Goal: Connect with others: Establish contact or relationships with other users

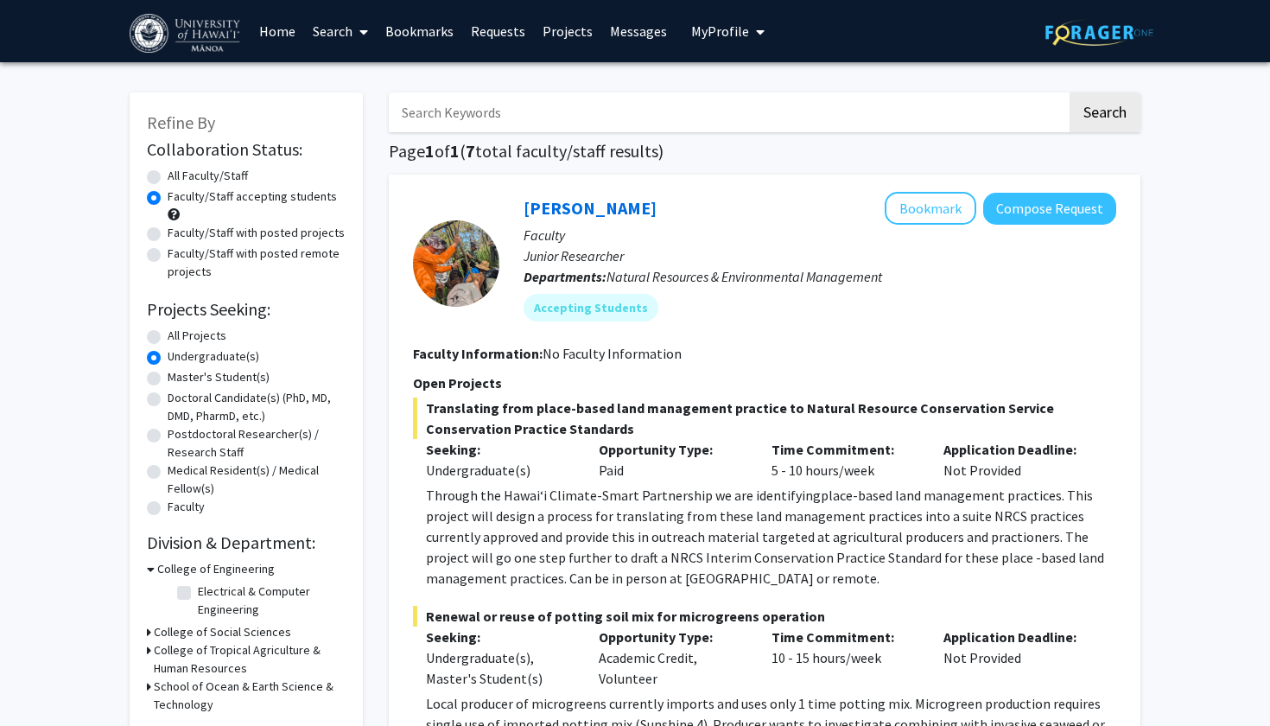
click at [435, 39] on link "Bookmarks" at bounding box center [420, 31] width 86 height 60
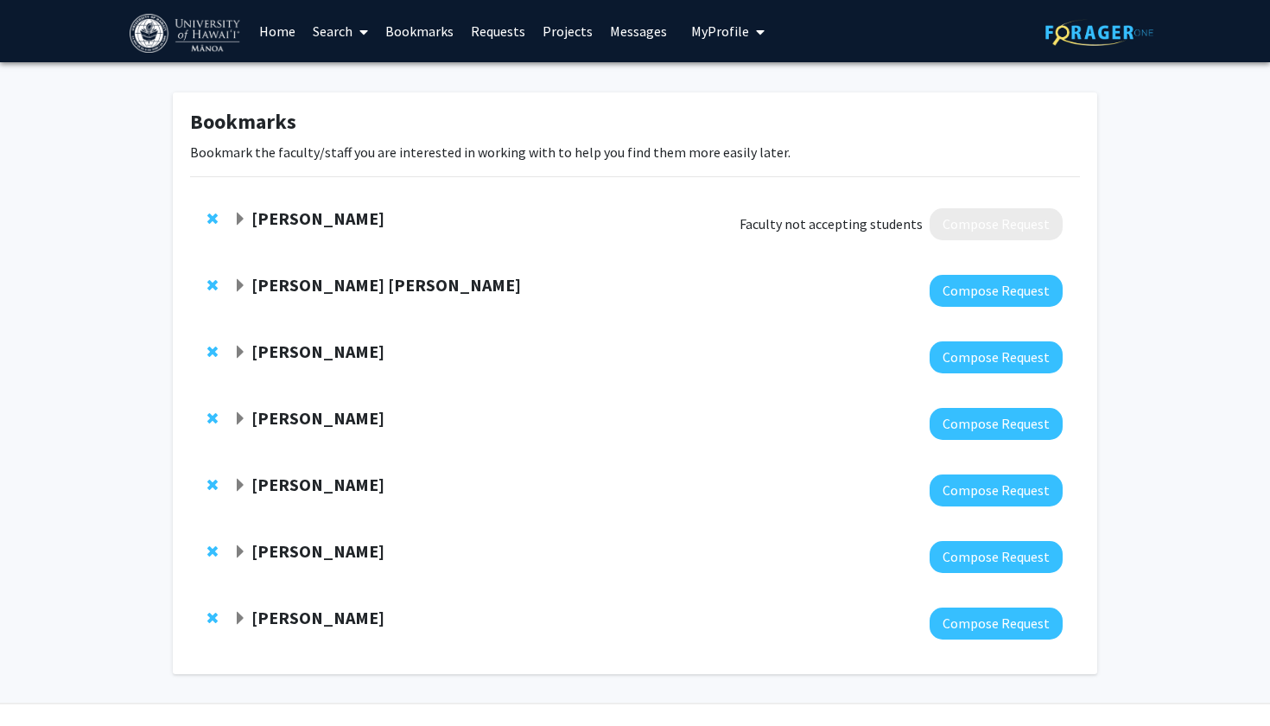
click at [298, 289] on strong "[PERSON_NAME] [PERSON_NAME]" at bounding box center [386, 285] width 270 height 22
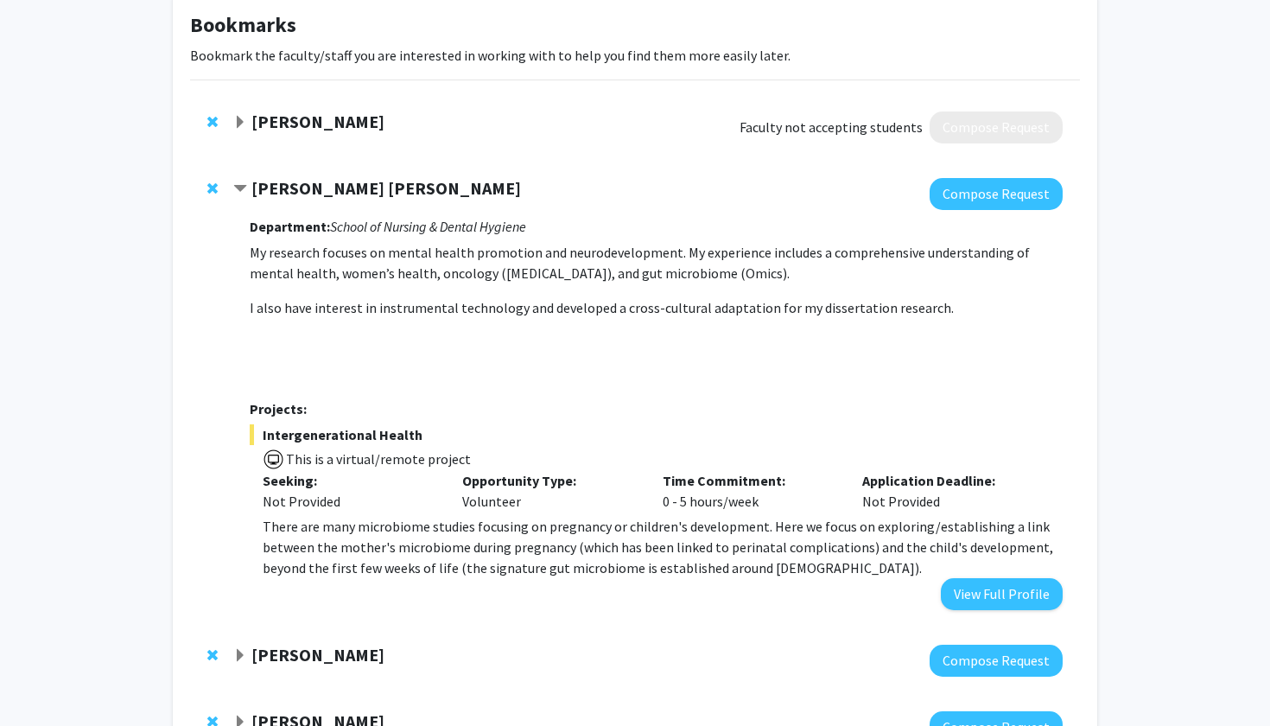
scroll to position [101, 0]
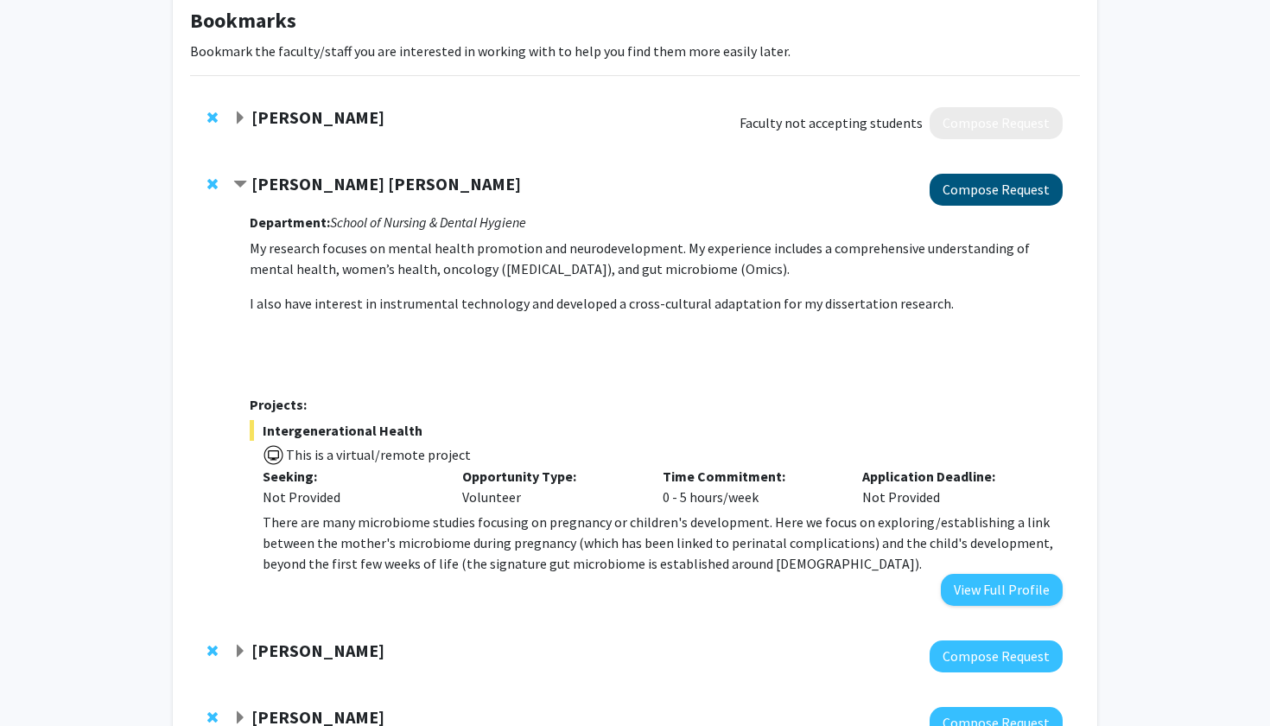
click at [989, 185] on button "Compose Request" at bounding box center [996, 190] width 133 height 32
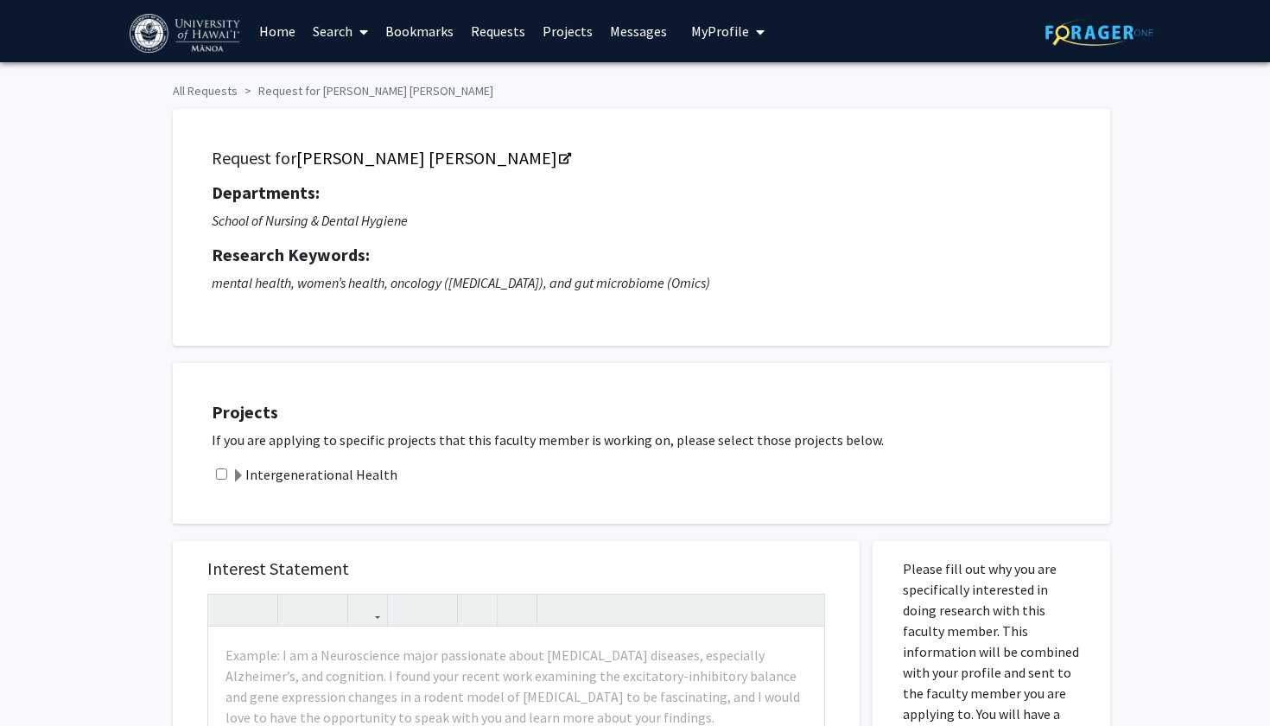
click at [396, 23] on link "Bookmarks" at bounding box center [420, 31] width 86 height 60
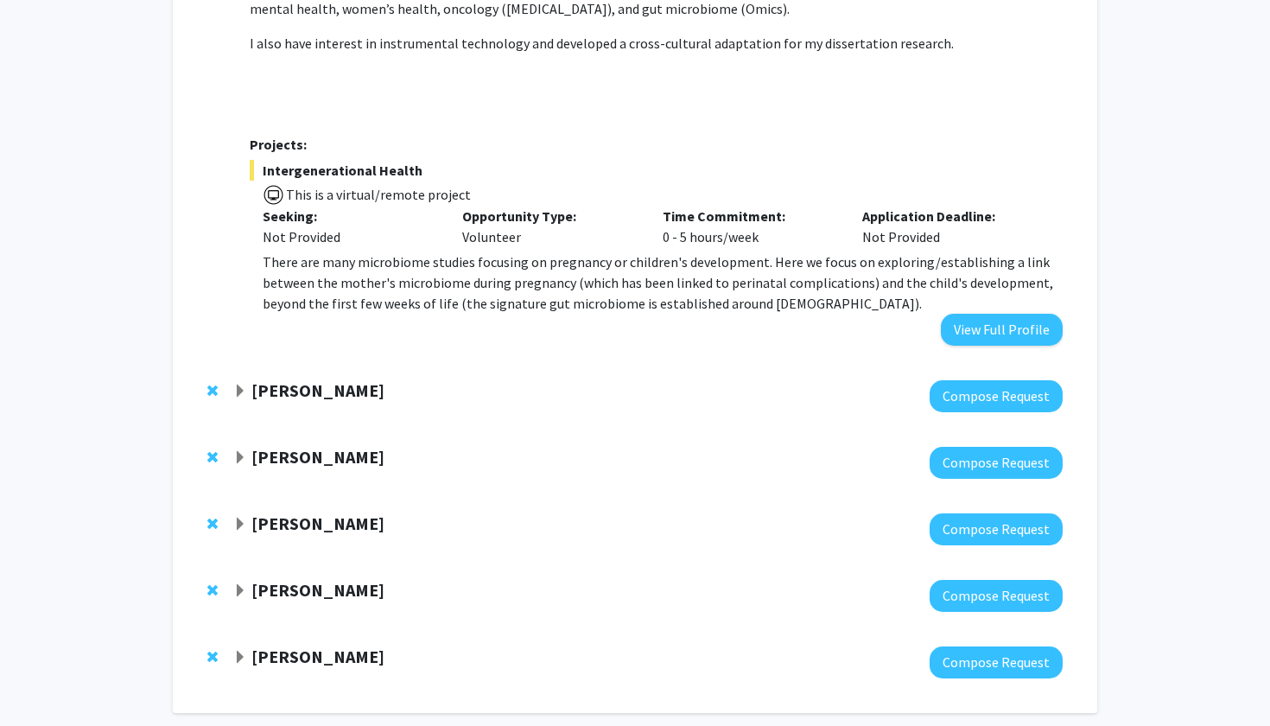
scroll to position [372, 0]
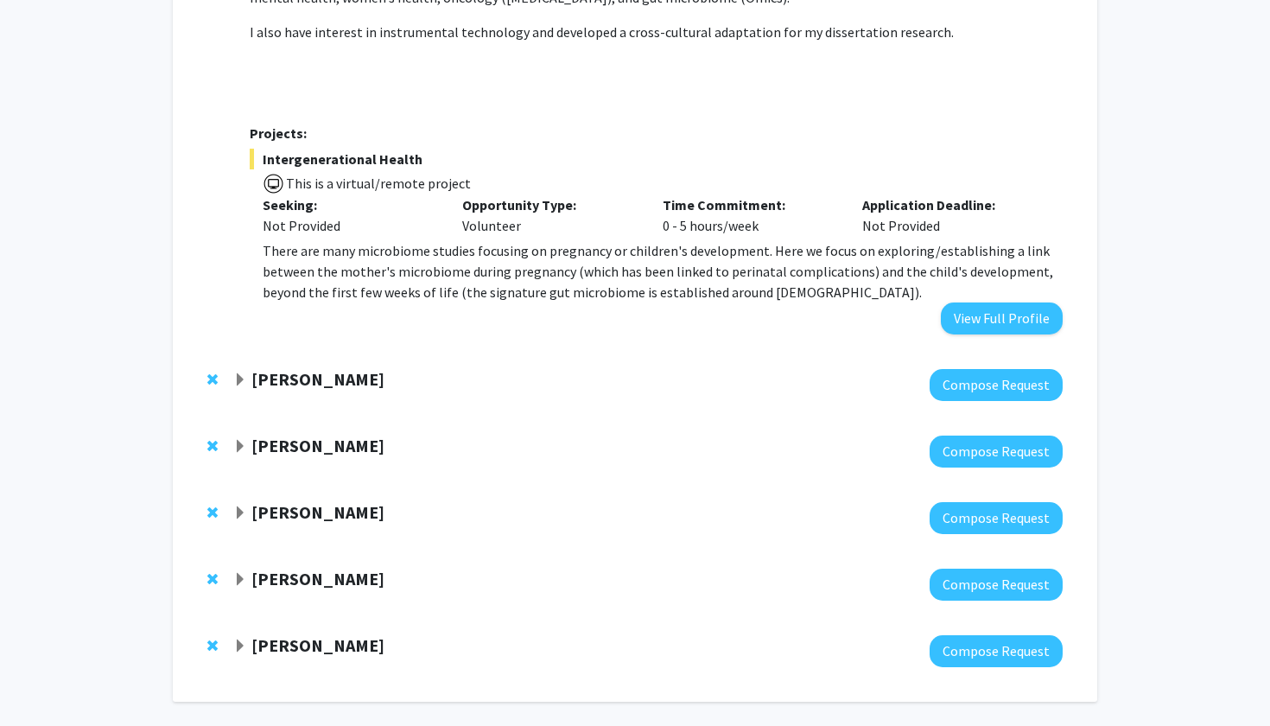
click at [327, 366] on div "[PERSON_NAME] Compose Request" at bounding box center [635, 385] width 890 height 67
click at [328, 379] on strong "[PERSON_NAME]" at bounding box center [317, 379] width 133 height 22
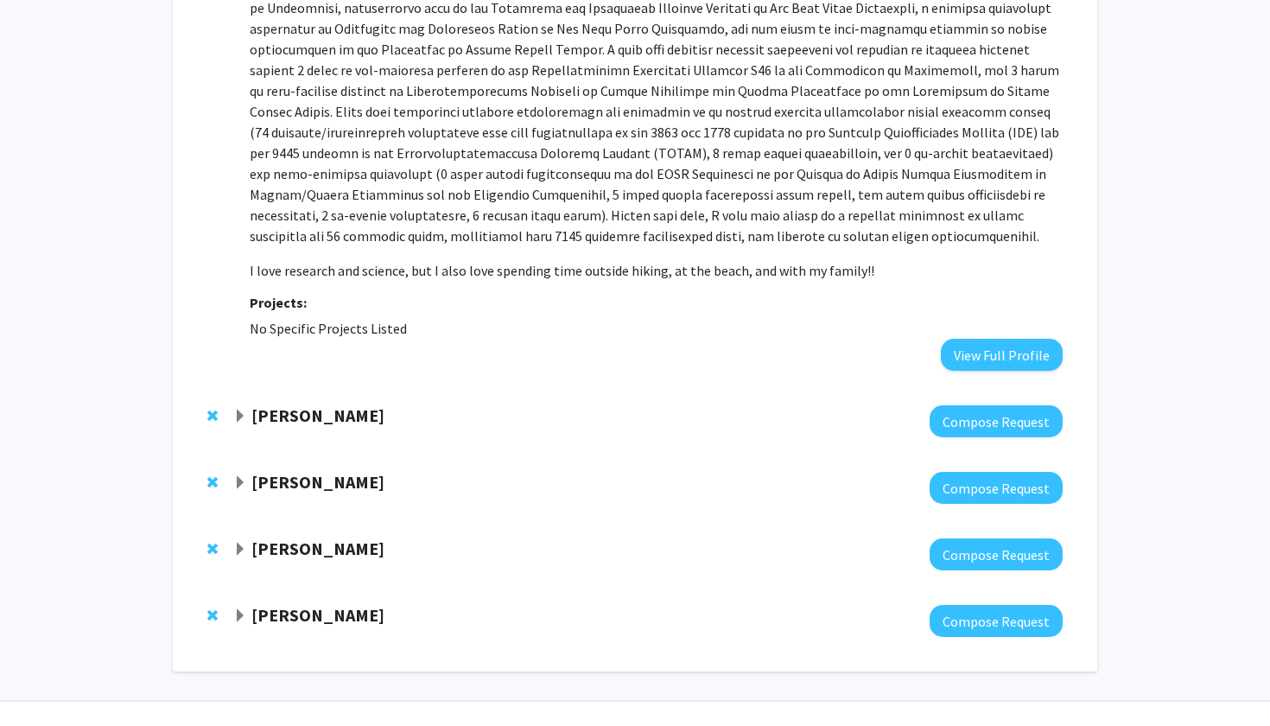
scroll to position [852, 0]
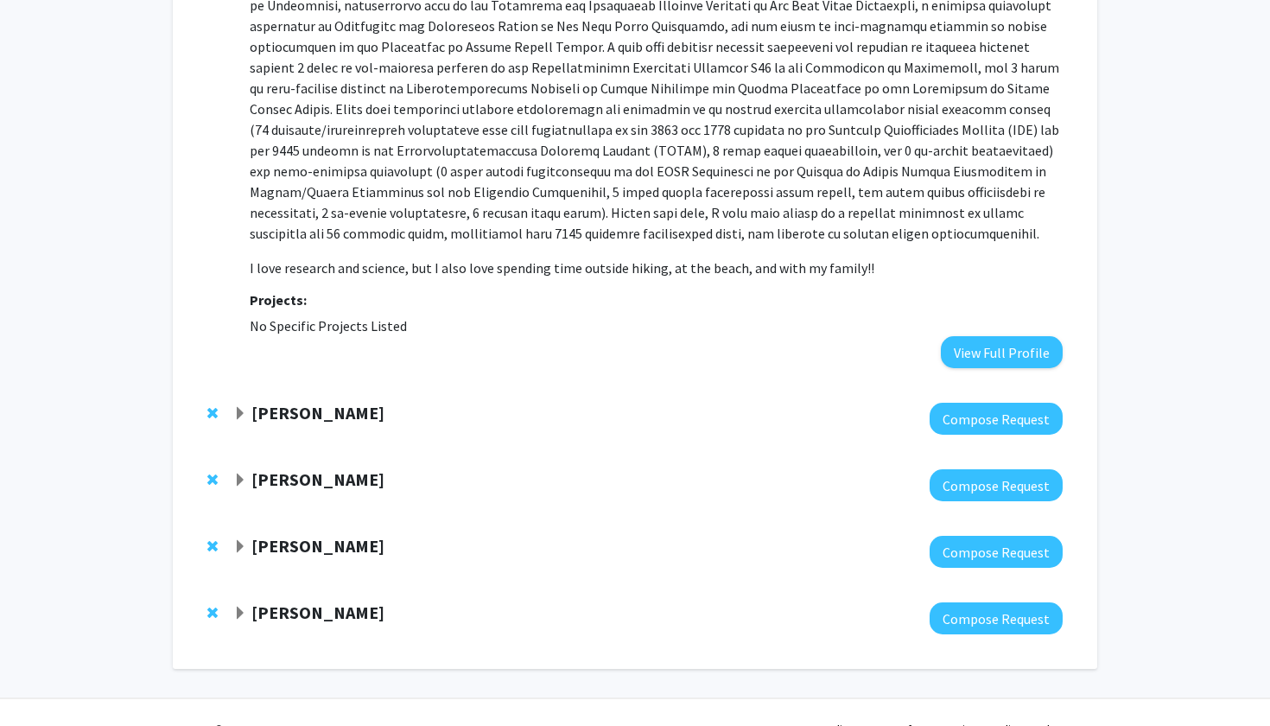
click at [312, 418] on strong "[PERSON_NAME]" at bounding box center [317, 413] width 133 height 22
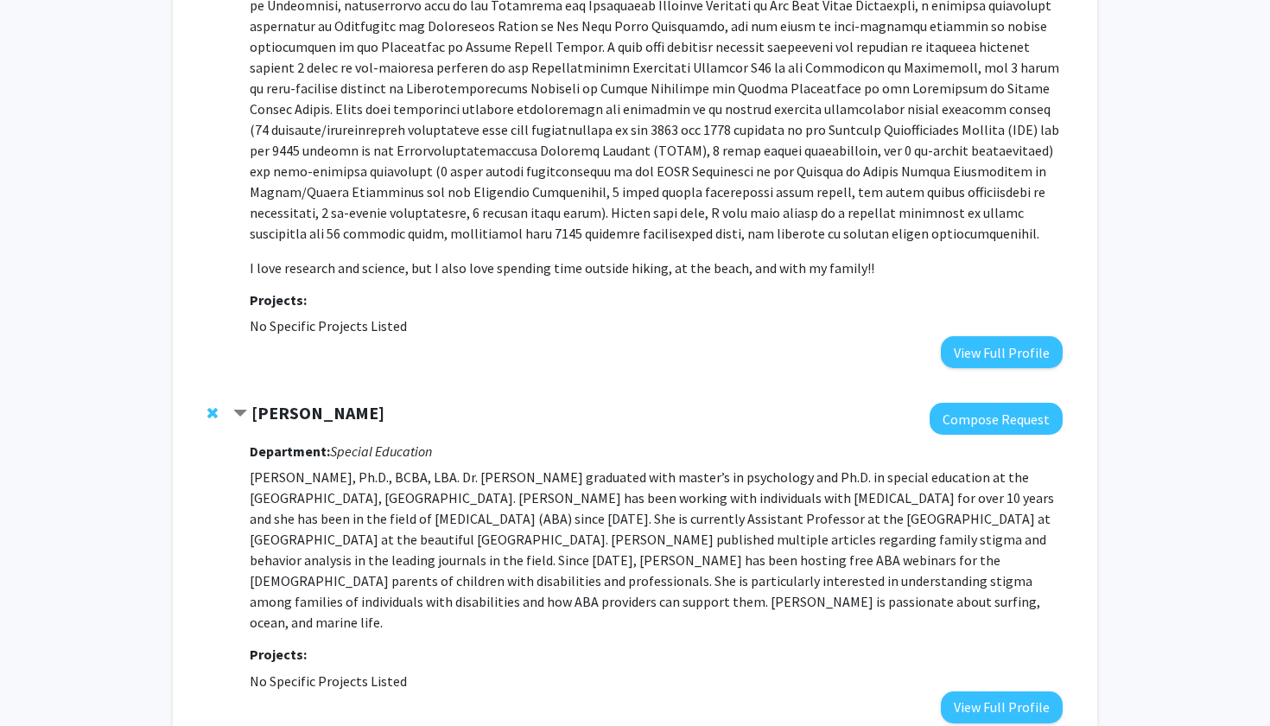
click at [312, 418] on strong "[PERSON_NAME]" at bounding box center [317, 413] width 133 height 22
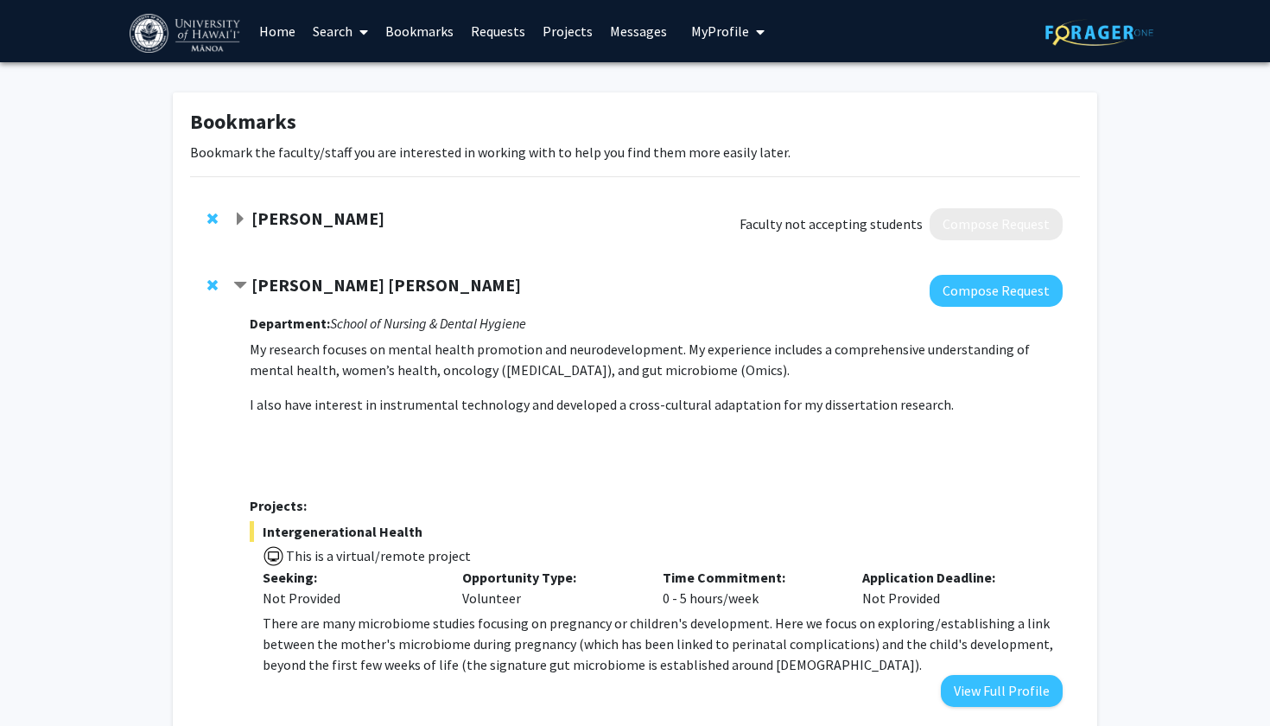
scroll to position [0, 0]
